Goal: Communication & Community: Share content

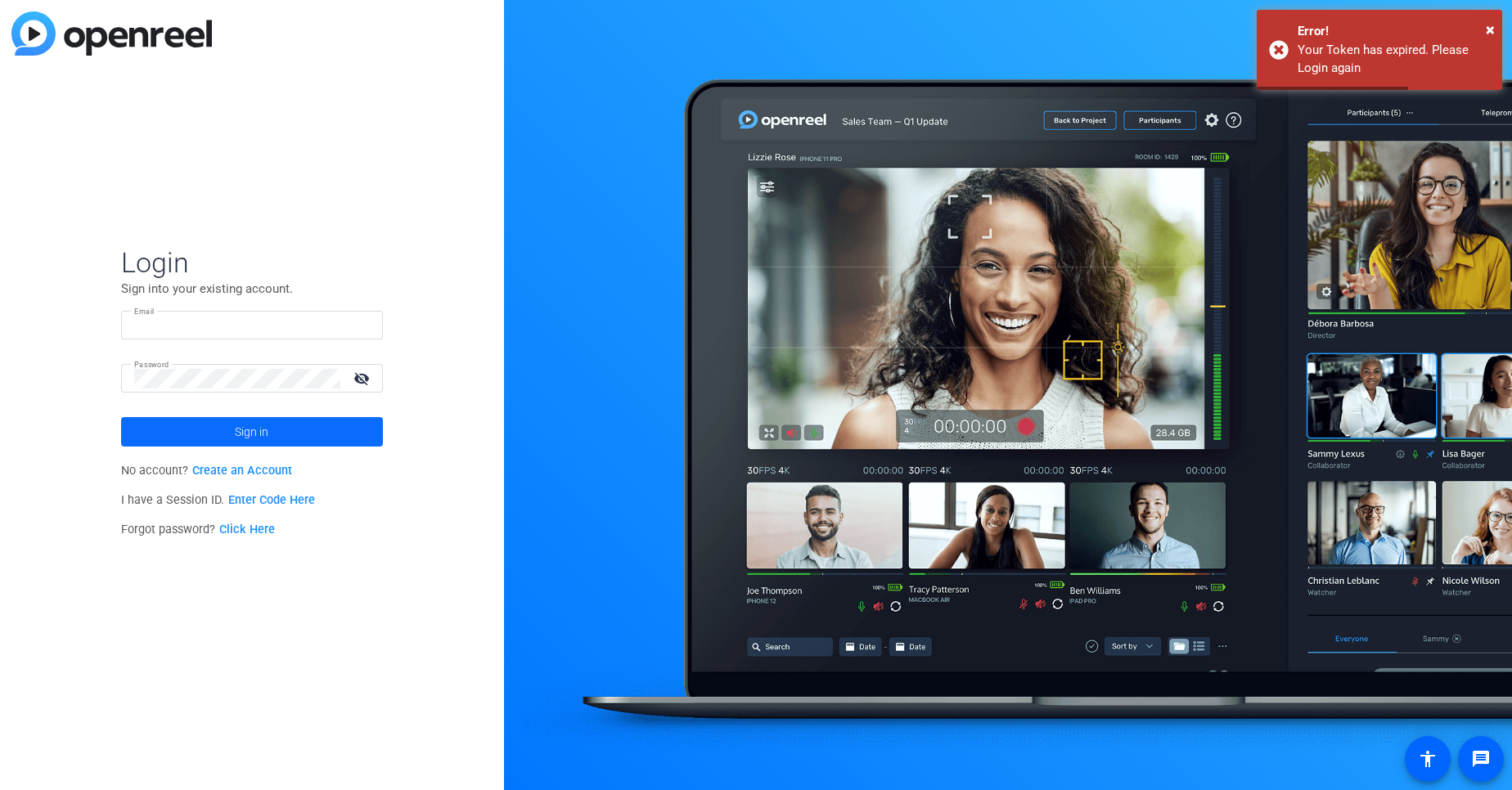
type input "tchatterjee@openreel.com"
click at [337, 444] on span at bounding box center [252, 431] width 262 height 39
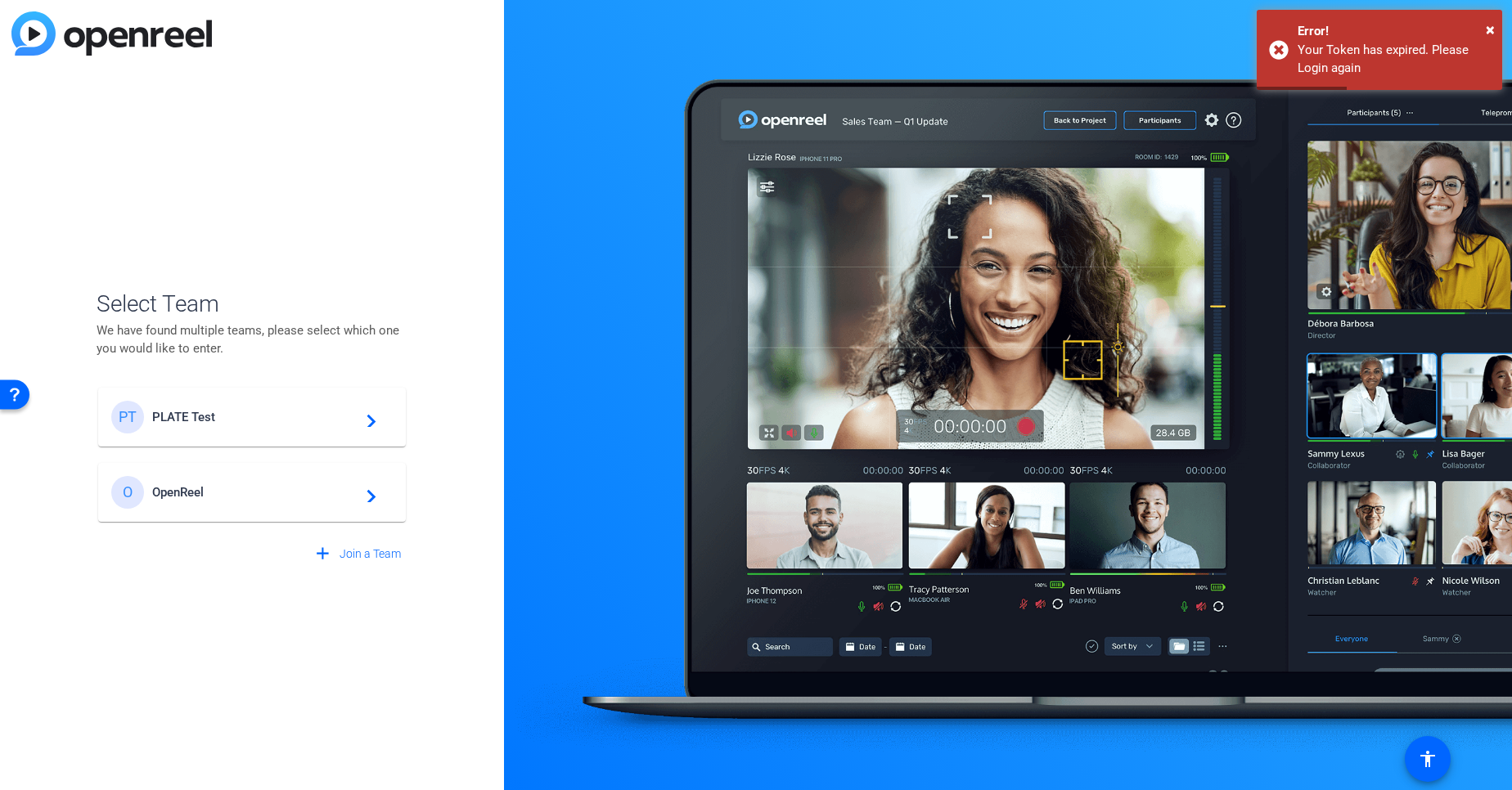
click at [345, 416] on span "PLATE Test" at bounding box center [254, 417] width 205 height 15
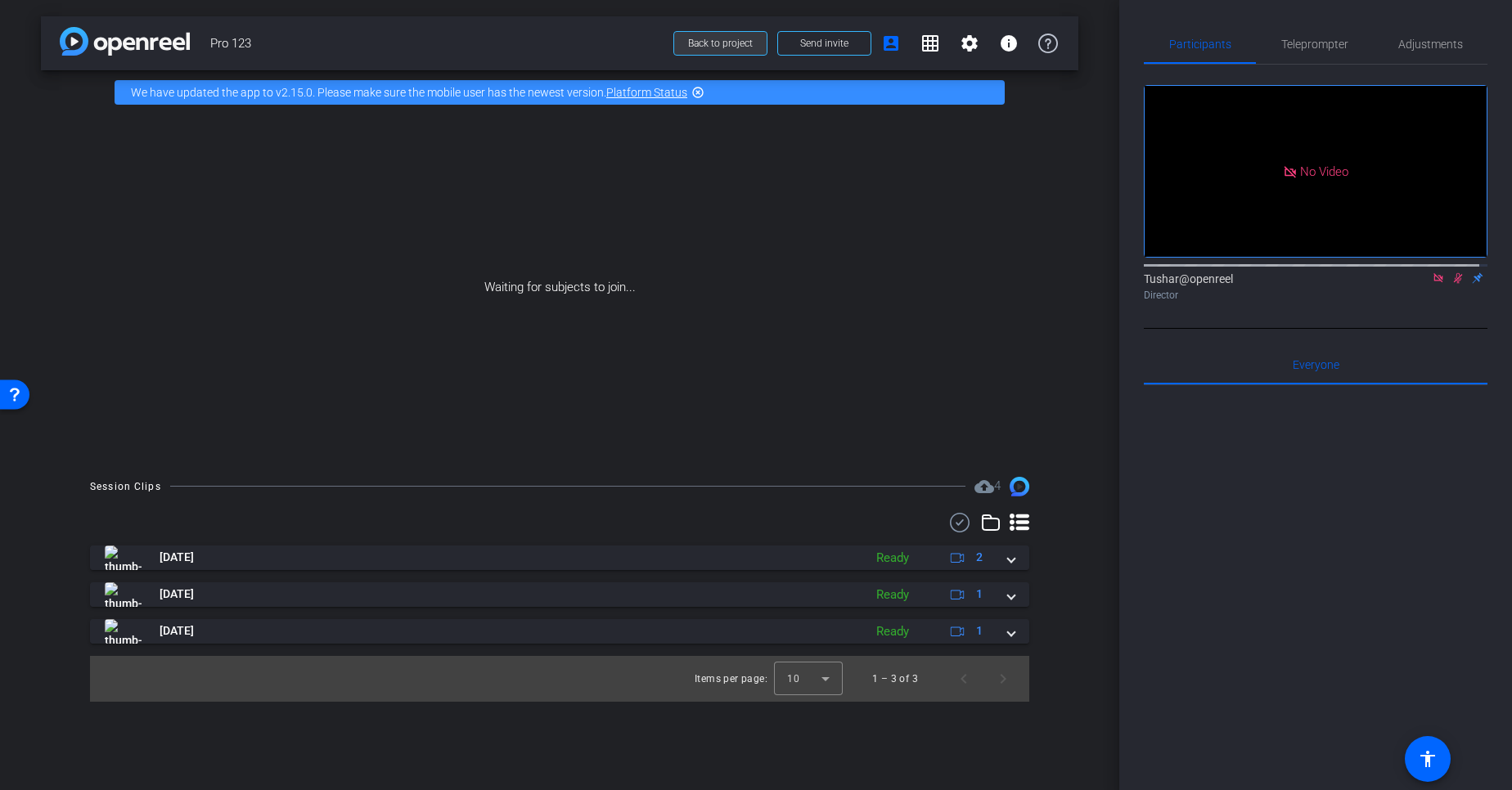
click at [687, 50] on span at bounding box center [720, 43] width 92 height 39
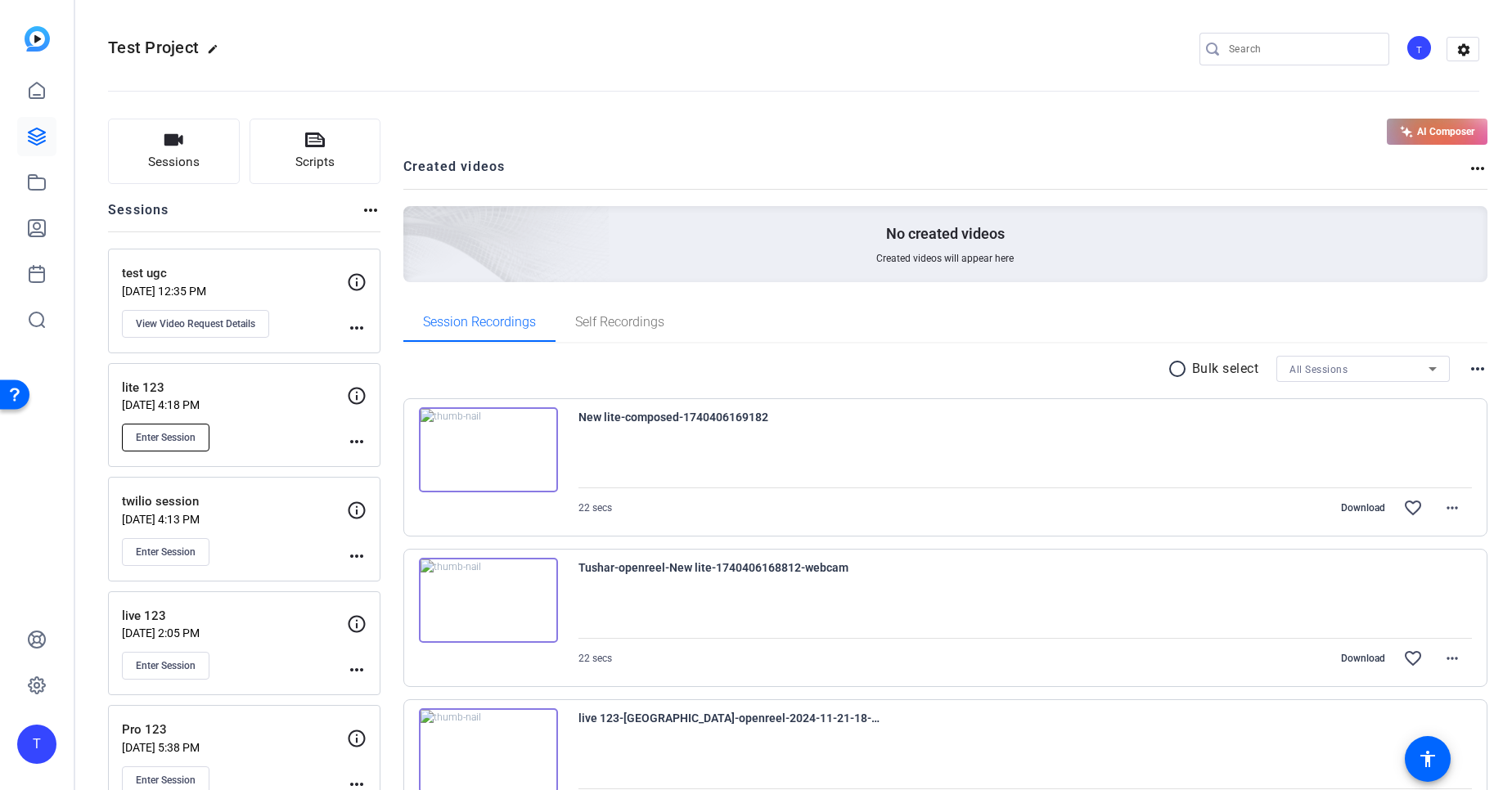
click at [169, 442] on span "Enter Session" at bounding box center [166, 437] width 60 height 13
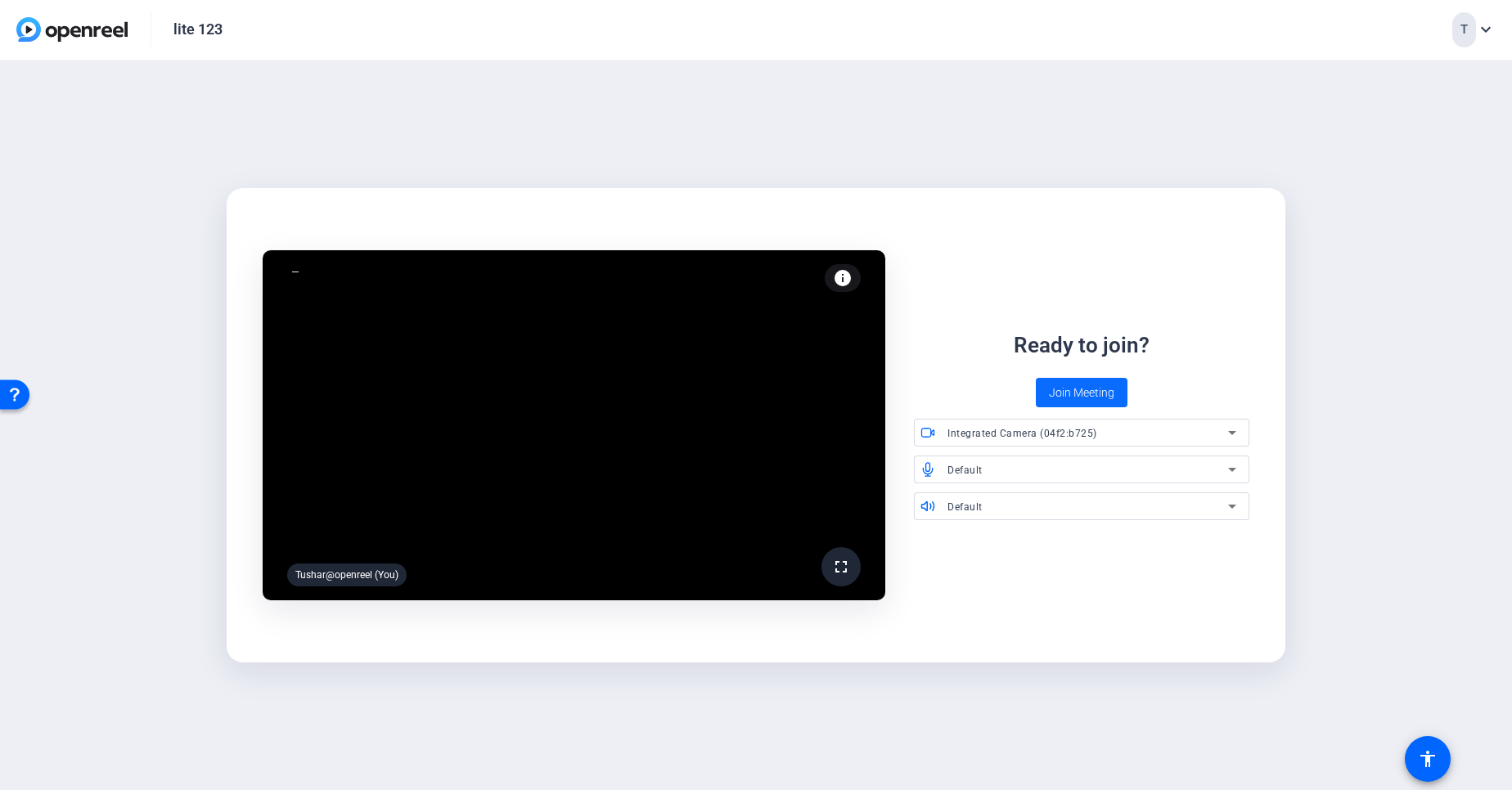
click at [1084, 400] on span "Join Meeting" at bounding box center [1081, 394] width 65 height 17
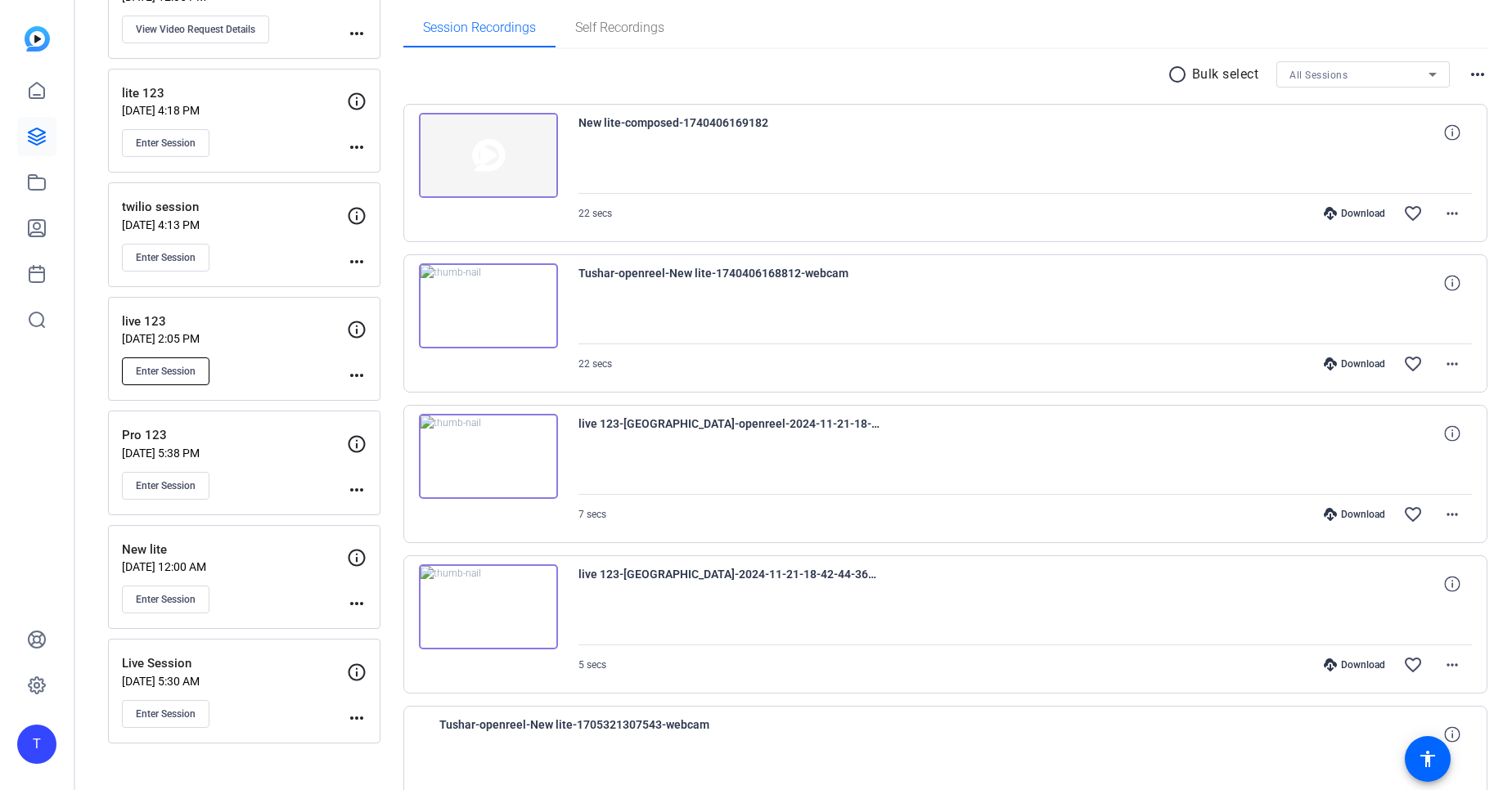
click at [160, 377] on span "Enter Session" at bounding box center [166, 370] width 60 height 13
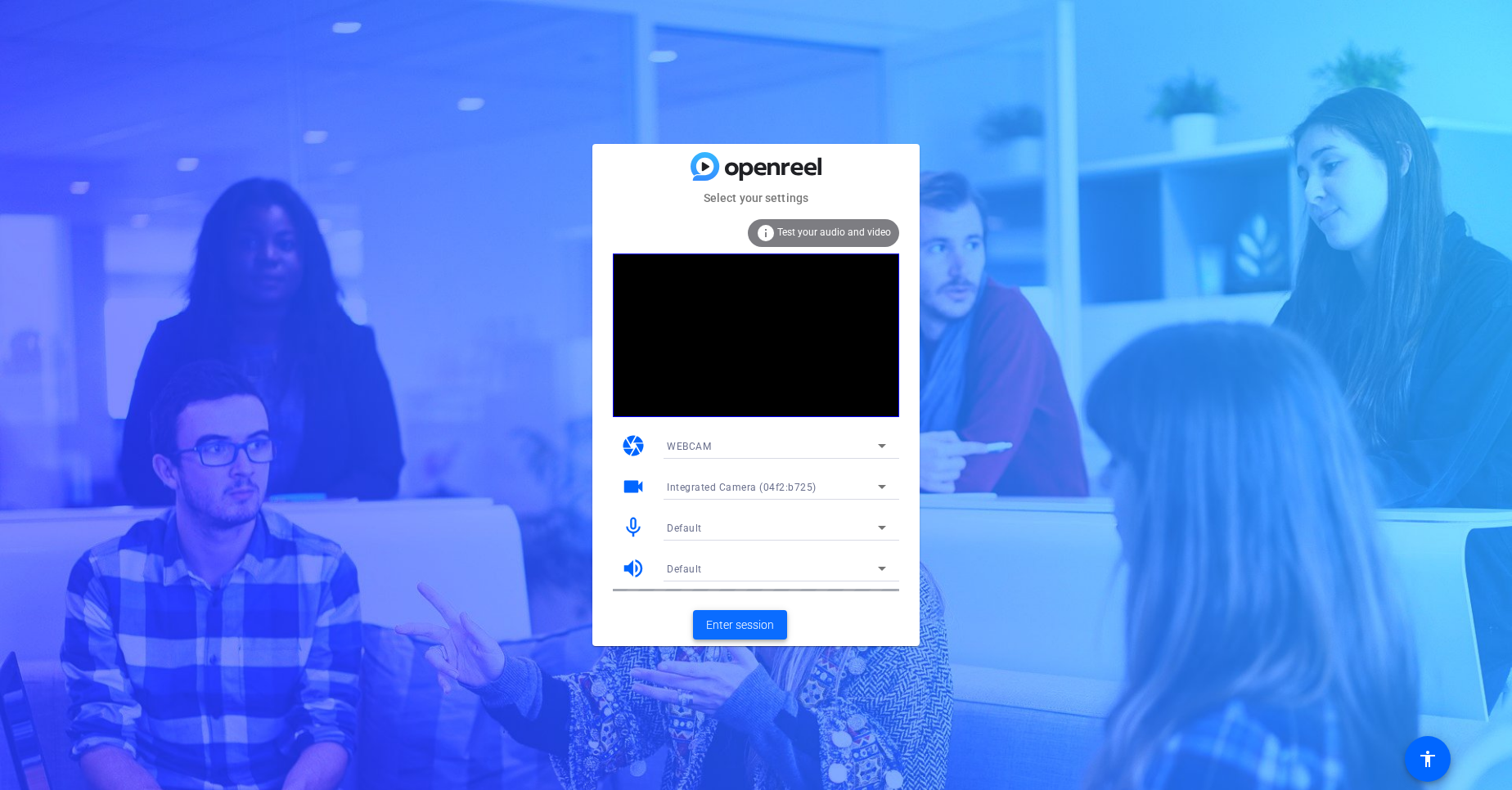
click at [756, 623] on span "Enter session" at bounding box center [740, 625] width 68 height 17
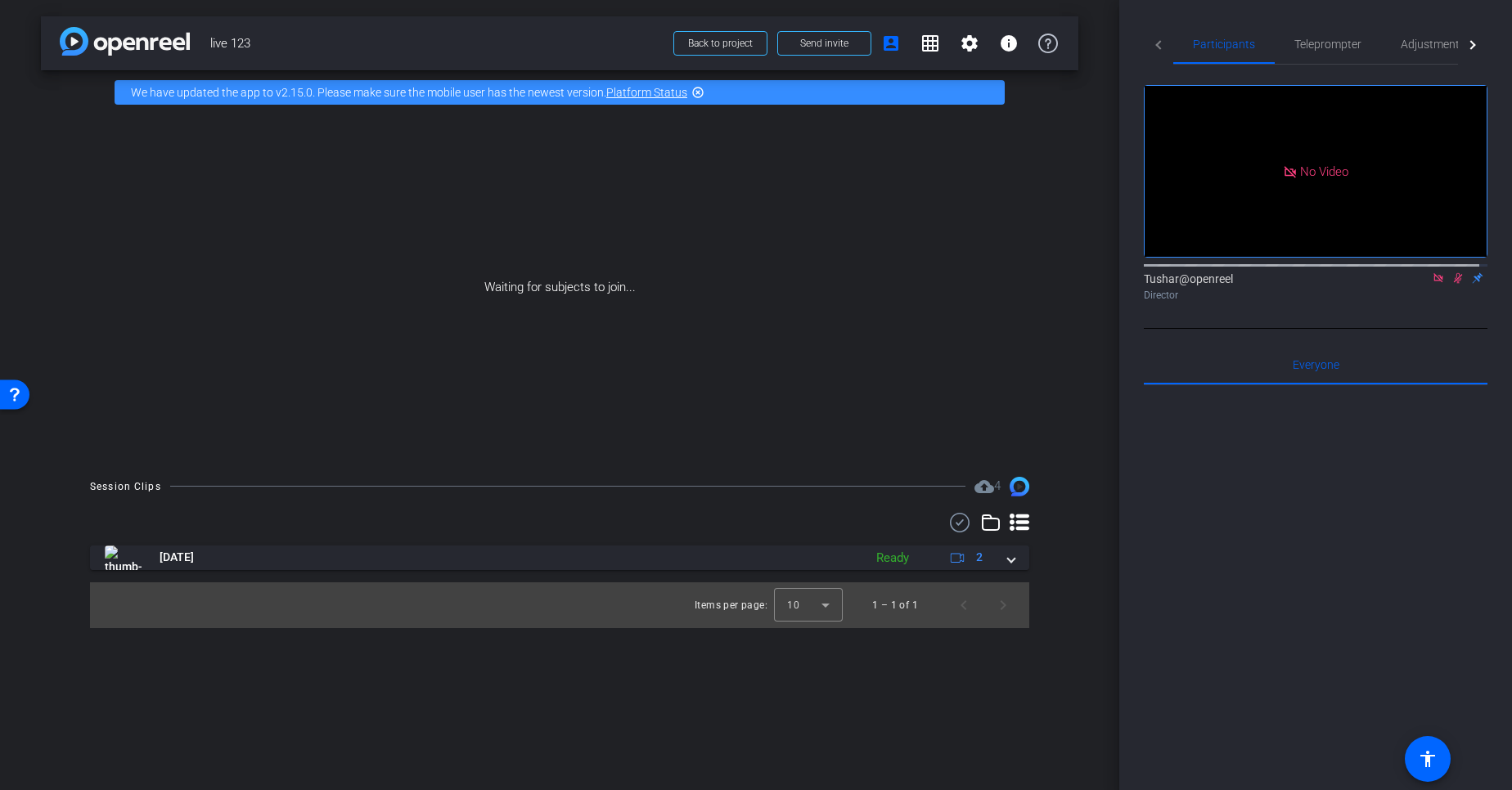
click at [1466, 47] on div at bounding box center [1470, 44] width 9 height 9
click at [1423, 47] on span "Live" at bounding box center [1430, 45] width 19 height 12
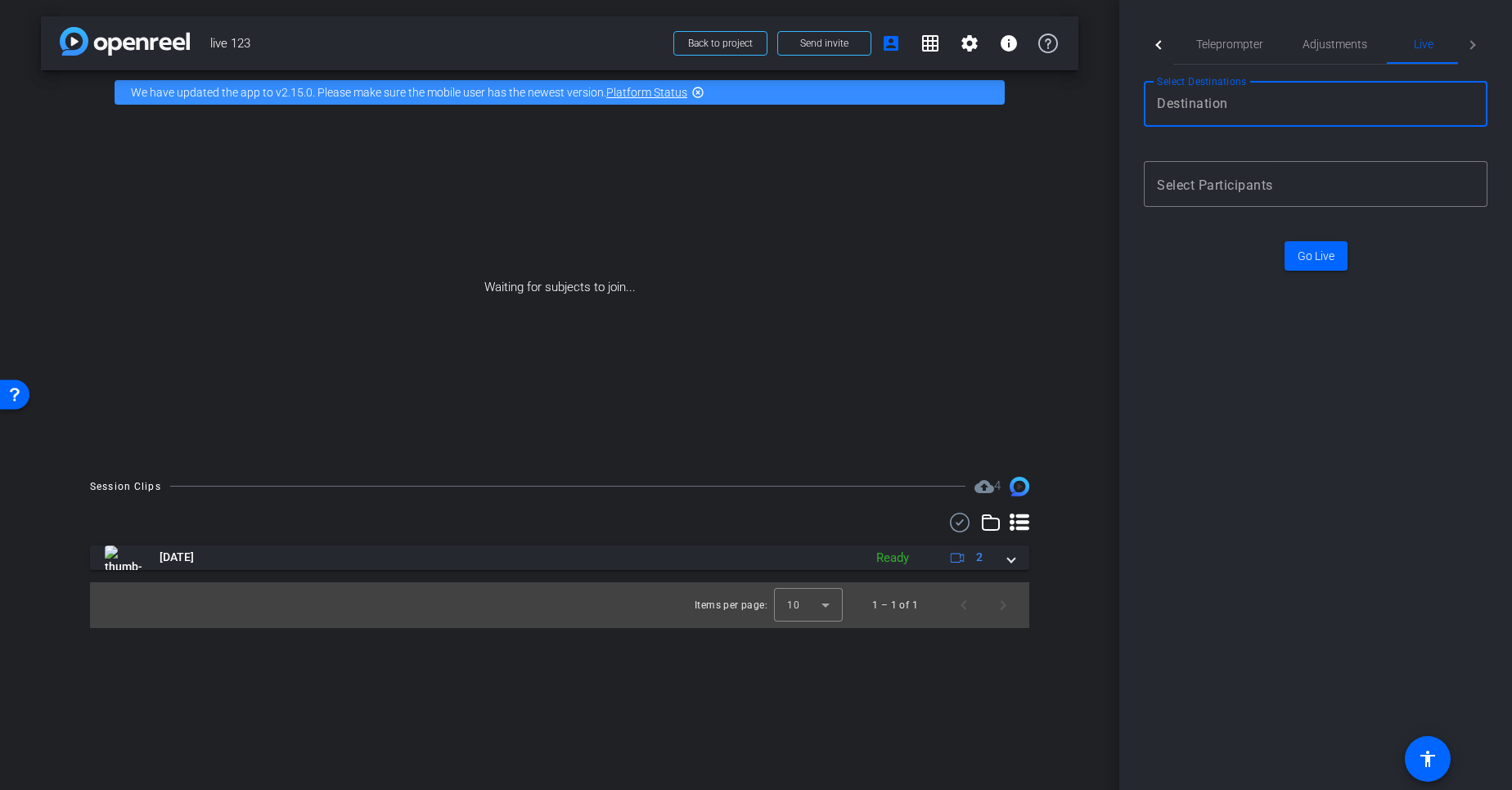
click at [1289, 108] on input "Destination selection" at bounding box center [1312, 104] width 311 height 19
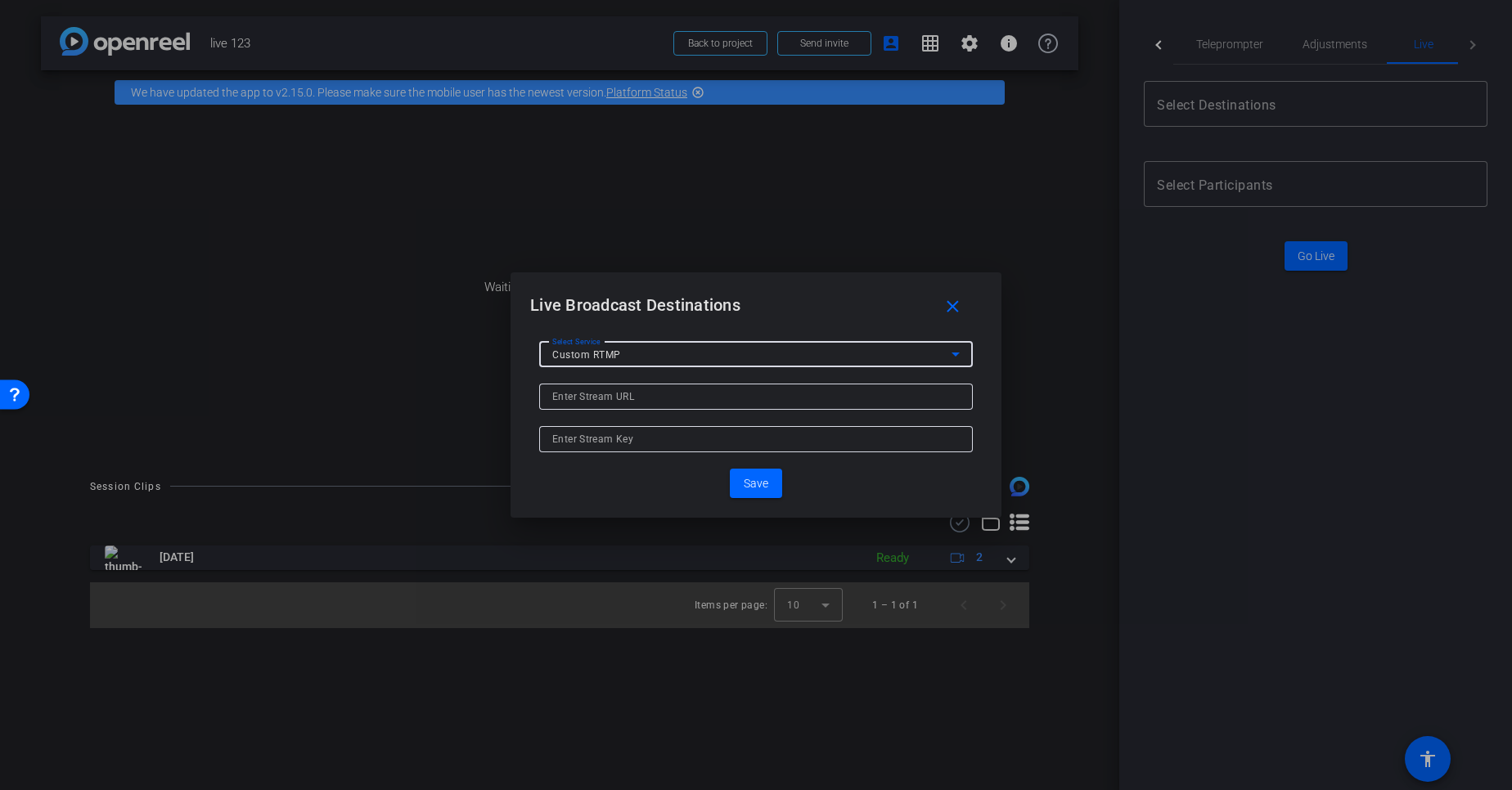
click at [626, 353] on div "Custom RTMP" at bounding box center [753, 354] width 400 height 20
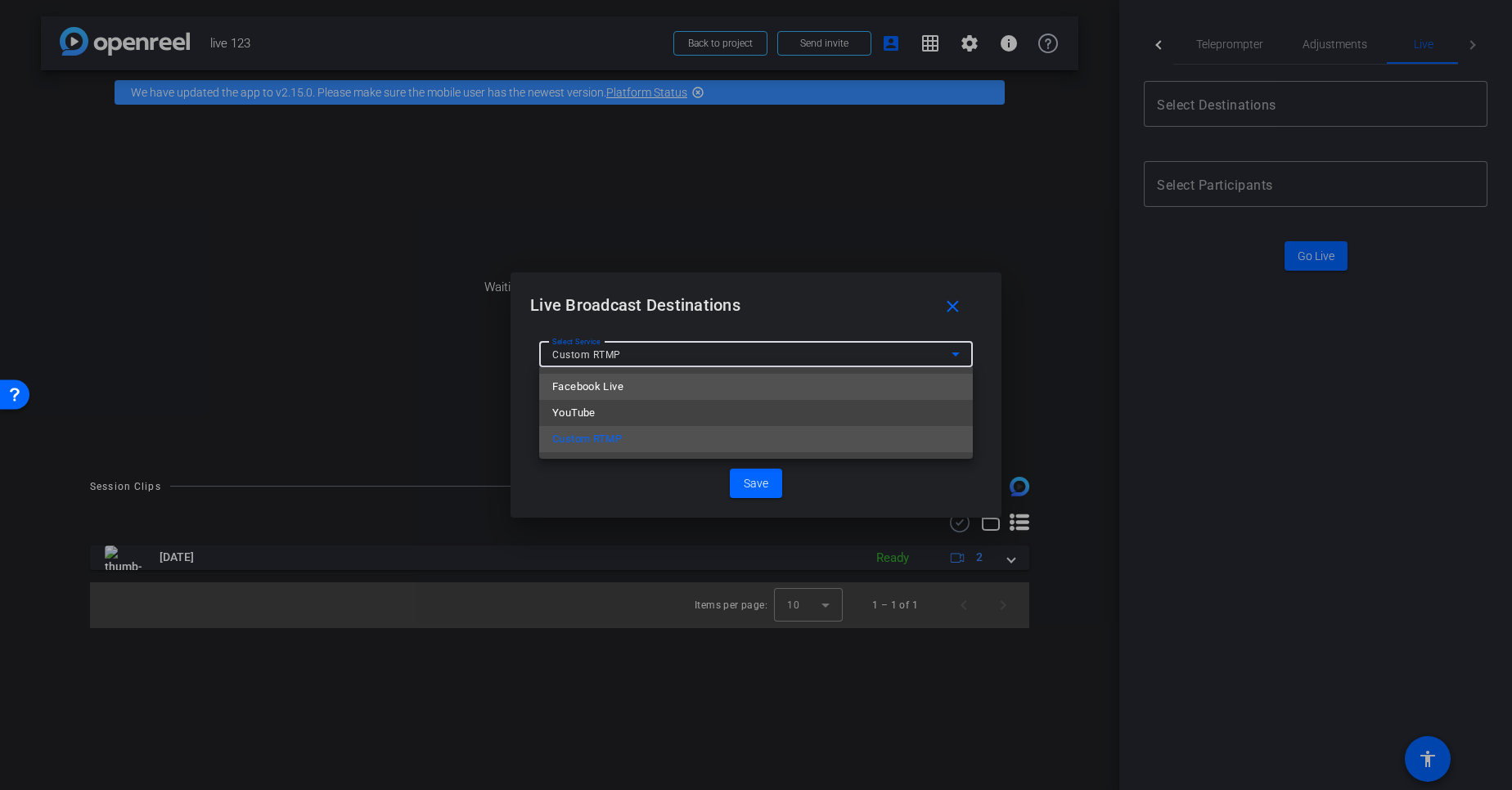
click at [629, 394] on mat-option "Facebook Live" at bounding box center [756, 387] width 434 height 26
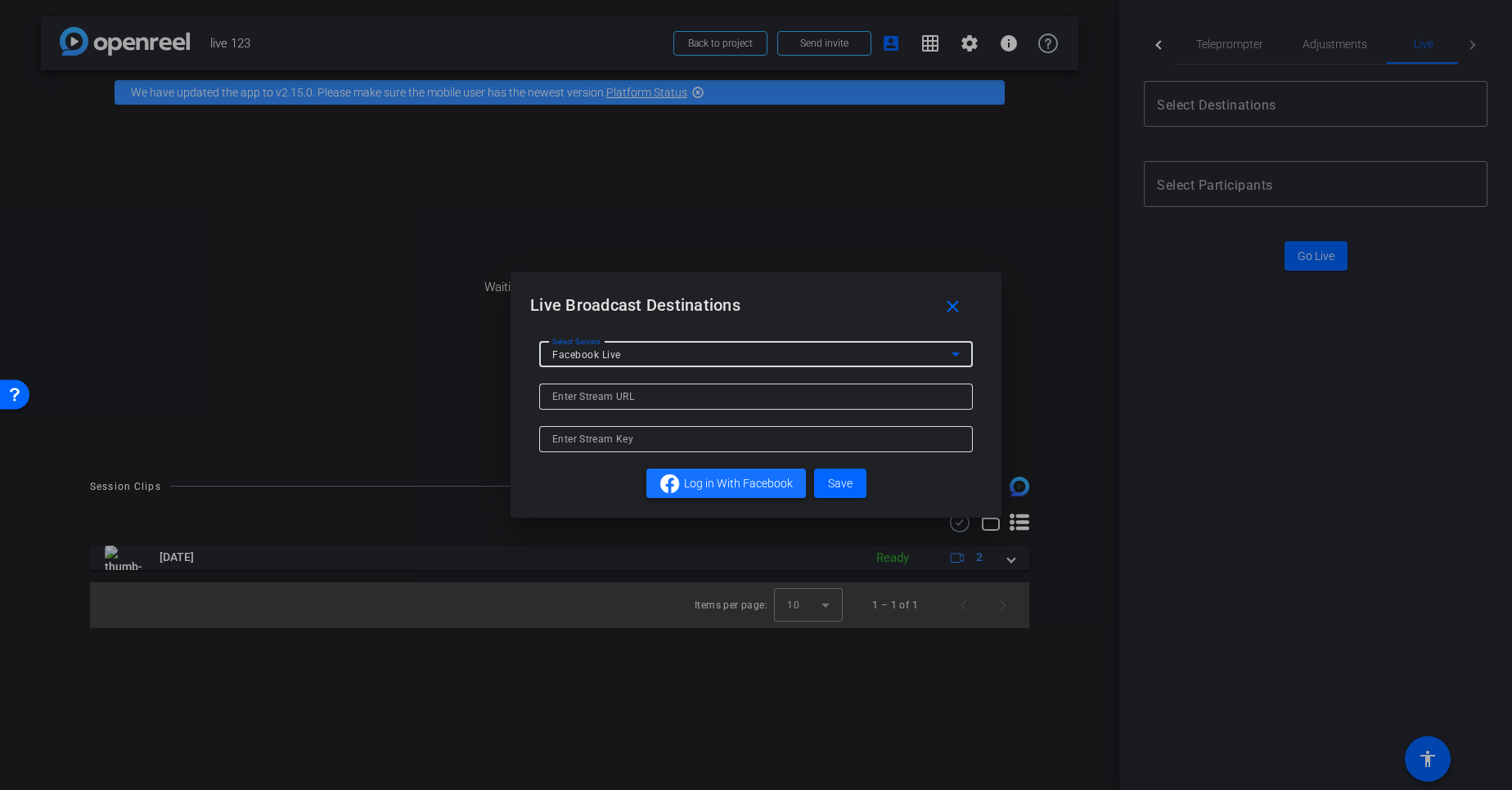
click at [733, 490] on span "Log in With Facebook" at bounding box center [738, 484] width 109 height 17
